Goal: Use online tool/utility: Utilize a website feature to perform a specific function

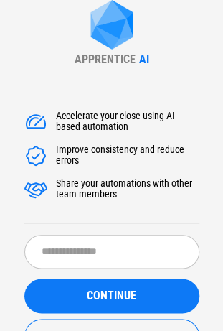
scroll to position [58, 0]
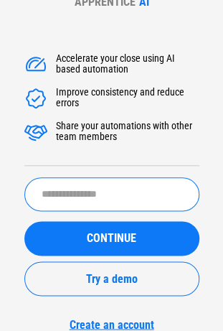
click at [47, 198] on input "text" at bounding box center [111, 194] width 175 height 34
paste input "**********"
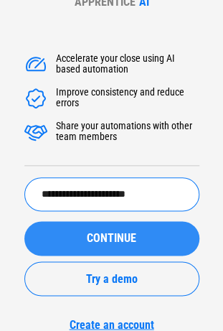
type input "**********"
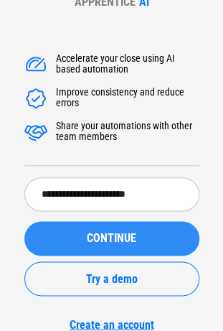
click at [55, 236] on div "CONTINUE" at bounding box center [112, 238] width 141 height 11
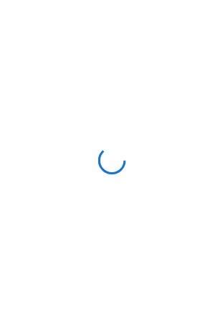
scroll to position [0, 0]
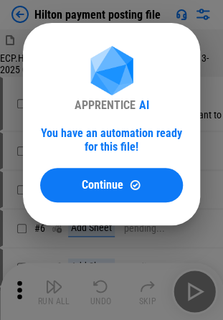
click at [139, 9] on div "APPRENTICE AI You have an automation ready for this file! Continue" at bounding box center [111, 124] width 223 height 249
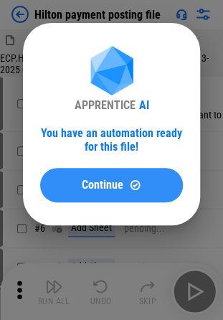
click at [114, 183] on span "Continue" at bounding box center [103, 185] width 42 height 11
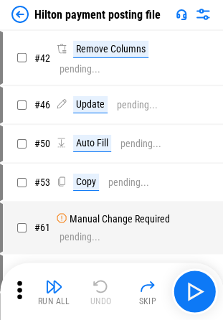
scroll to position [499, 0]
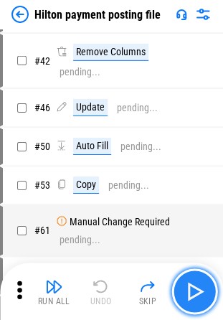
click at [195, 302] on img "button" at bounding box center [194, 291] width 23 height 23
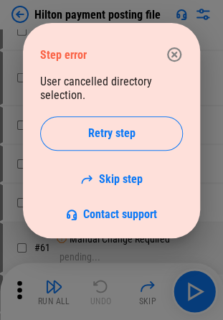
scroll to position [517, 0]
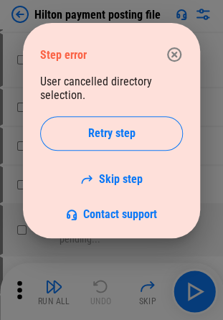
click at [175, 46] on icon "button" at bounding box center [174, 54] width 17 height 17
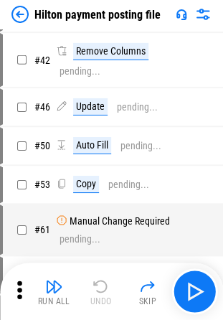
click at [19, 7] on img at bounding box center [19, 14] width 17 height 17
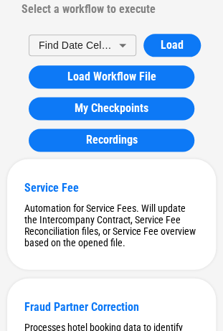
scroll to position [0, 0]
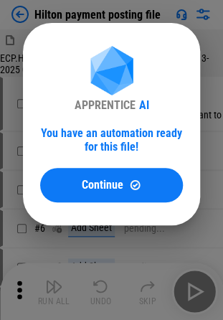
click at [206, 108] on div "APPRENTICE AI You have an automation ready for this file! Continue" at bounding box center [111, 124] width 223 height 249
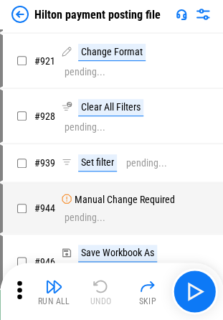
scroll to position [6770, 0]
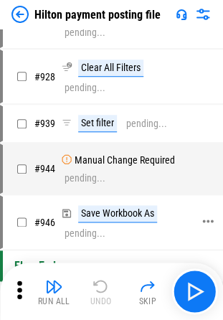
click at [107, 205] on div "Save Workbook As" at bounding box center [117, 213] width 79 height 17
copy div "Save Workbook As"
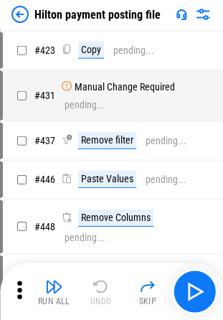
scroll to position [3742, 0]
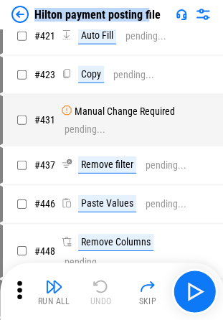
drag, startPoint x: 34, startPoint y: 11, endPoint x: 147, endPoint y: 14, distance: 112.8
click at [147, 14] on div "Hilton payment posting file" at bounding box center [85, 14] width 149 height 17
copy div "Hilton payment posting f"
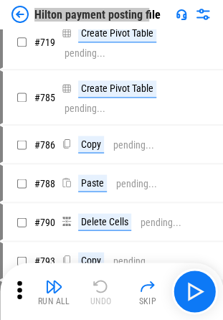
scroll to position [5572, 0]
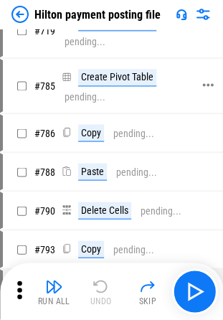
click at [146, 69] on div "Create Pivot Table" at bounding box center [117, 77] width 78 height 17
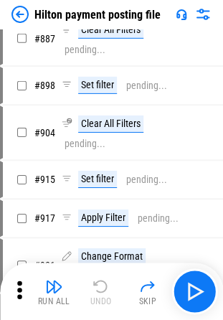
scroll to position [6351, 0]
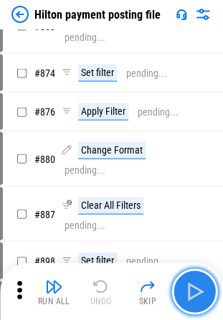
click at [196, 293] on img "button" at bounding box center [194, 291] width 23 height 23
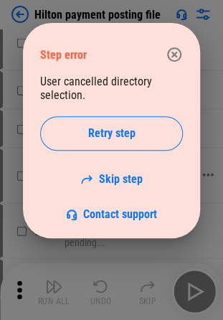
scroll to position [6368, 0]
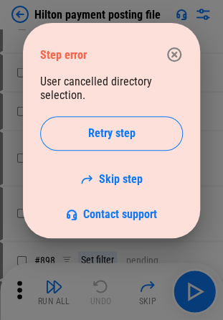
click at [172, 47] on icon "button" at bounding box center [174, 54] width 17 height 17
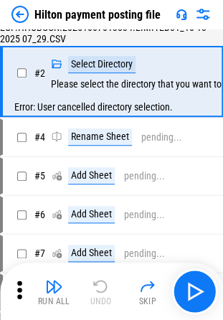
scroll to position [0, 0]
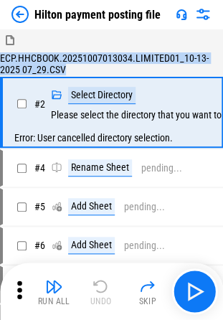
drag, startPoint x: 70, startPoint y: 69, endPoint x: -3, endPoint y: 57, distance: 74.2
click at [0, 57] on html "Hilton payment posting file ECP.HHCBOOK.20251007013034.LIMITED01_10-13-2025 07_…" at bounding box center [111, 160] width 223 height 320
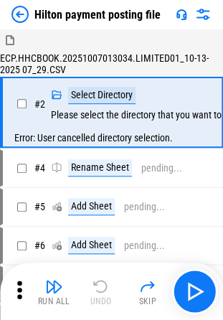
drag, startPoint x: 17, startPoint y: 10, endPoint x: 11, endPoint y: 5, distance: 8.2
click at [11, 5] on div "Hilton payment posting file" at bounding box center [111, 14] width 223 height 29
click at [20, 10] on img at bounding box center [19, 14] width 17 height 17
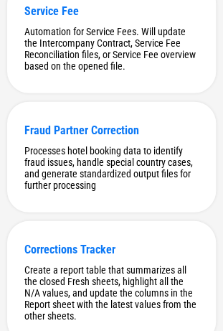
scroll to position [349, 0]
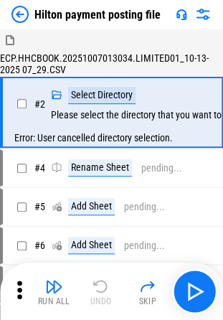
click at [195, 22] on img at bounding box center [203, 14] width 17 height 17
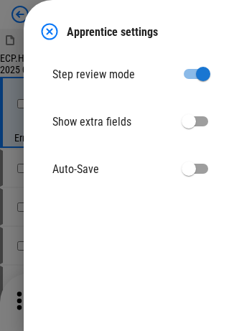
click at [47, 27] on img at bounding box center [49, 31] width 17 height 17
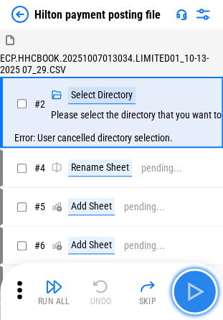
click at [197, 290] on img "button" at bounding box center [194, 291] width 23 height 23
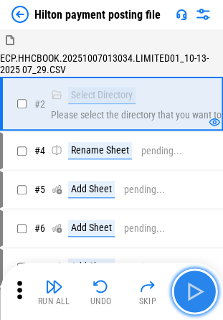
click at [198, 283] on img "button" at bounding box center [194, 291] width 23 height 23
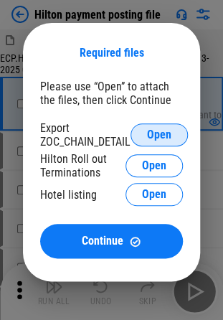
click at [151, 132] on span "Open" at bounding box center [159, 134] width 24 height 11
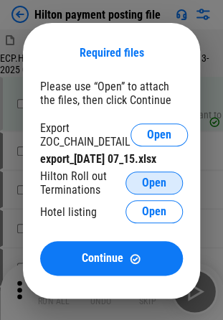
click at [145, 184] on span "Open" at bounding box center [154, 182] width 24 height 11
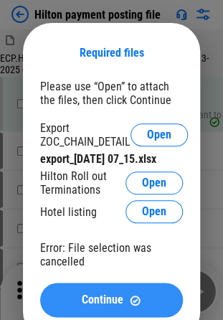
click at [113, 299] on span "Continue" at bounding box center [103, 300] width 42 height 11
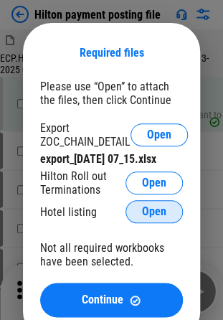
click at [144, 211] on span "Open" at bounding box center [154, 211] width 24 height 11
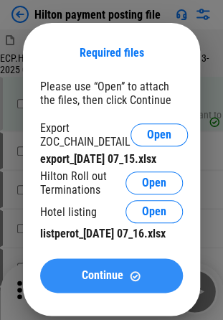
click at [124, 283] on button "Continue" at bounding box center [111, 276] width 143 height 34
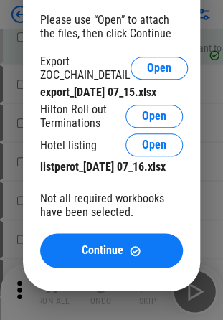
scroll to position [66, 0]
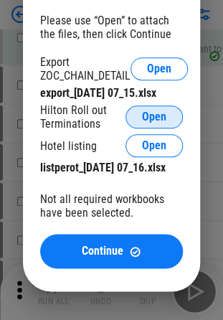
click at [139, 113] on button "Open" at bounding box center [154, 117] width 57 height 23
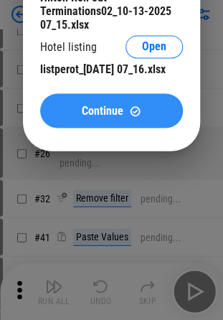
click at [102, 116] on span "Continue" at bounding box center [103, 110] width 42 height 11
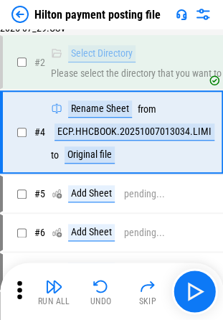
scroll to position [14, 0]
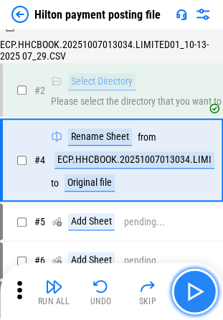
click at [188, 284] on img "button" at bounding box center [194, 291] width 23 height 23
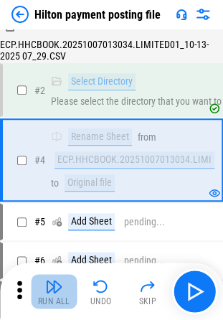
click at [56, 287] on img "button" at bounding box center [53, 286] width 17 height 17
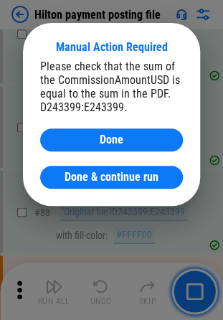
scroll to position [1680, 0]
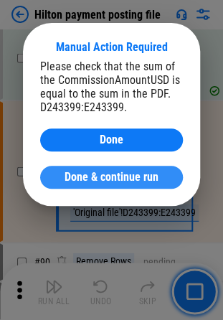
click at [131, 176] on span "Done & continue run" at bounding box center [112, 177] width 94 height 11
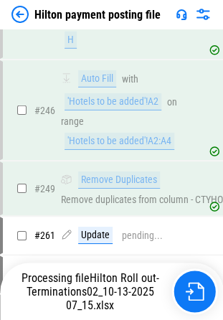
scroll to position [3826, 0]
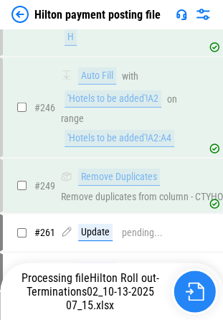
click at [195, 294] on img "button" at bounding box center [194, 291] width 19 height 19
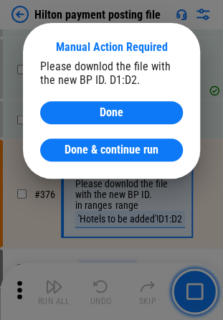
scroll to position [4952, 0]
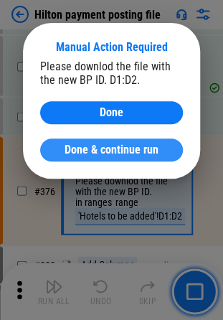
click at [125, 147] on span "Done & continue run" at bounding box center [112, 149] width 94 height 11
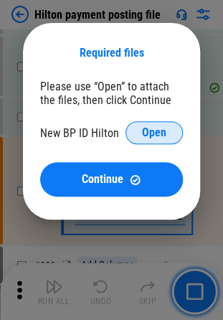
click at [147, 128] on span "Open" at bounding box center [154, 132] width 24 height 11
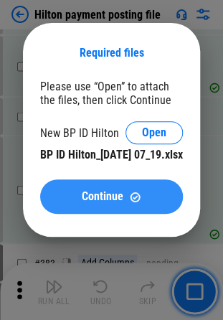
click at [139, 204] on button "Continue" at bounding box center [111, 197] width 143 height 34
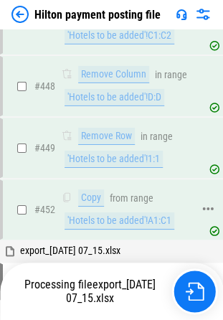
scroll to position [5875, 0]
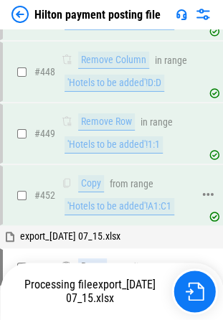
drag, startPoint x: 197, startPoint y: 282, endPoint x: 174, endPoint y: 142, distance: 141.3
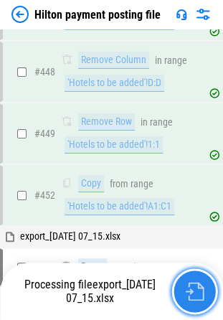
click at [198, 297] on img "button" at bounding box center [194, 291] width 19 height 19
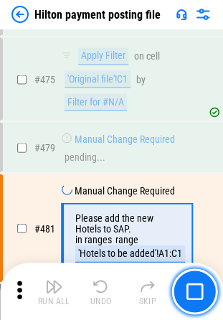
scroll to position [6327, 0]
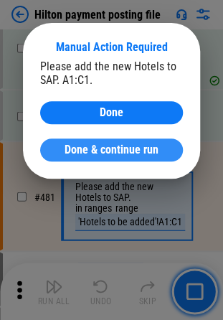
click at [103, 149] on span "Done & continue run" at bounding box center [112, 149] width 94 height 11
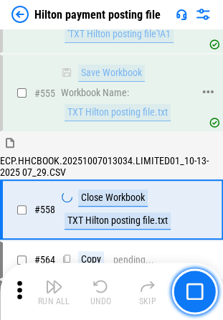
scroll to position [7304, 0]
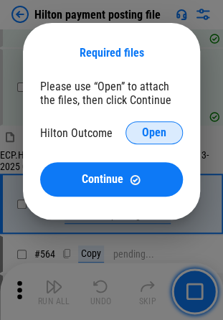
click at [152, 130] on span "Open" at bounding box center [154, 132] width 24 height 11
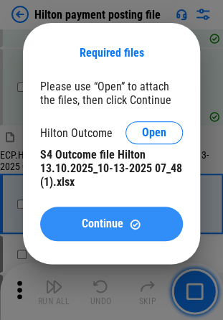
click at [108, 230] on span "Continue" at bounding box center [103, 223] width 42 height 11
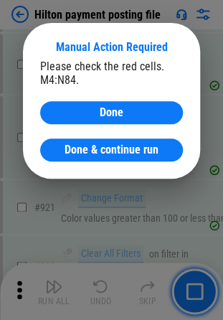
scroll to position [10294, 0]
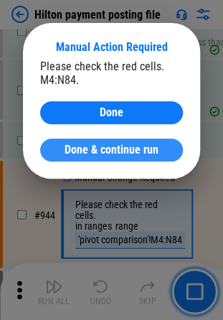
click at [133, 152] on span "Done & continue run" at bounding box center [112, 149] width 94 height 11
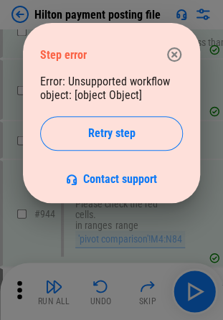
click at [173, 50] on icon "button" at bounding box center [174, 54] width 17 height 17
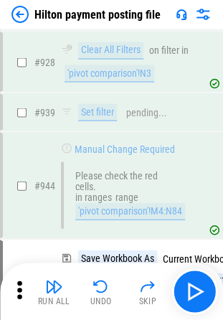
scroll to position [10321, 0]
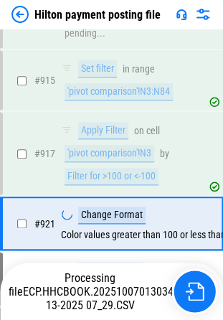
scroll to position [10112, 0]
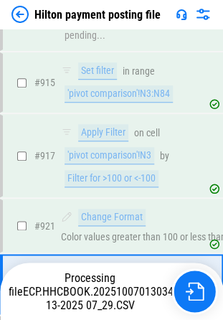
scroll to position [10170, 0]
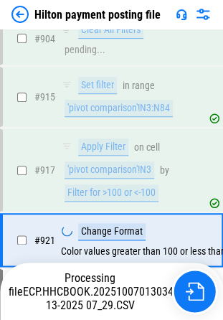
scroll to position [10112, 0]
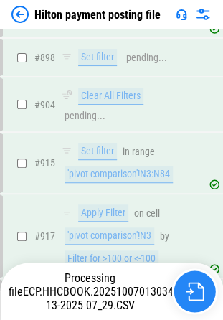
scroll to position [10170, 0]
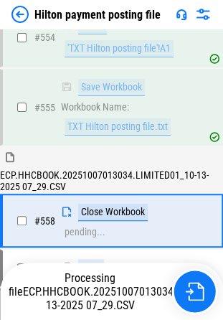
scroll to position [7304, 0]
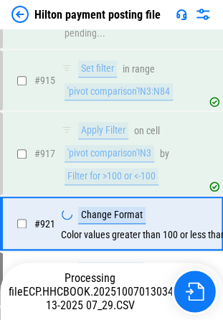
scroll to position [10112, 0]
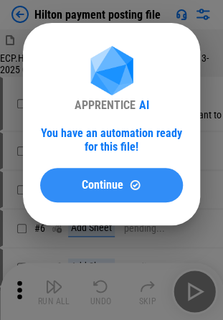
click at [101, 185] on span "Continue" at bounding box center [103, 185] width 42 height 11
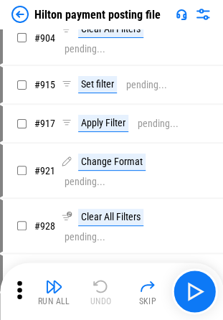
scroll to position [6770, 0]
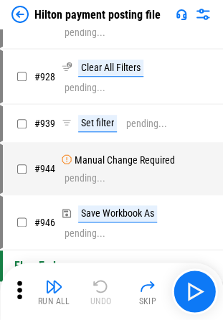
click at [17, 6] on img at bounding box center [19, 14] width 17 height 17
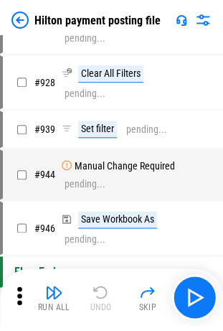
scroll to position [0, 0]
